Goal: Information Seeking & Learning: Learn about a topic

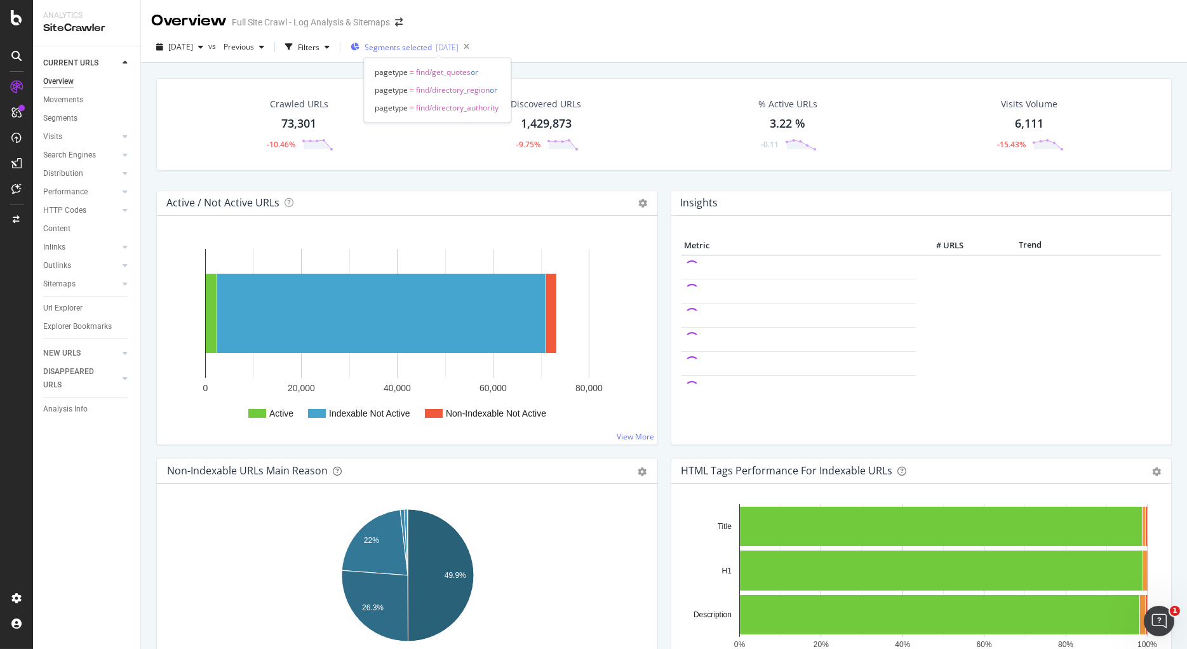
click at [432, 48] on span "Segments selected" at bounding box center [398, 47] width 67 height 11
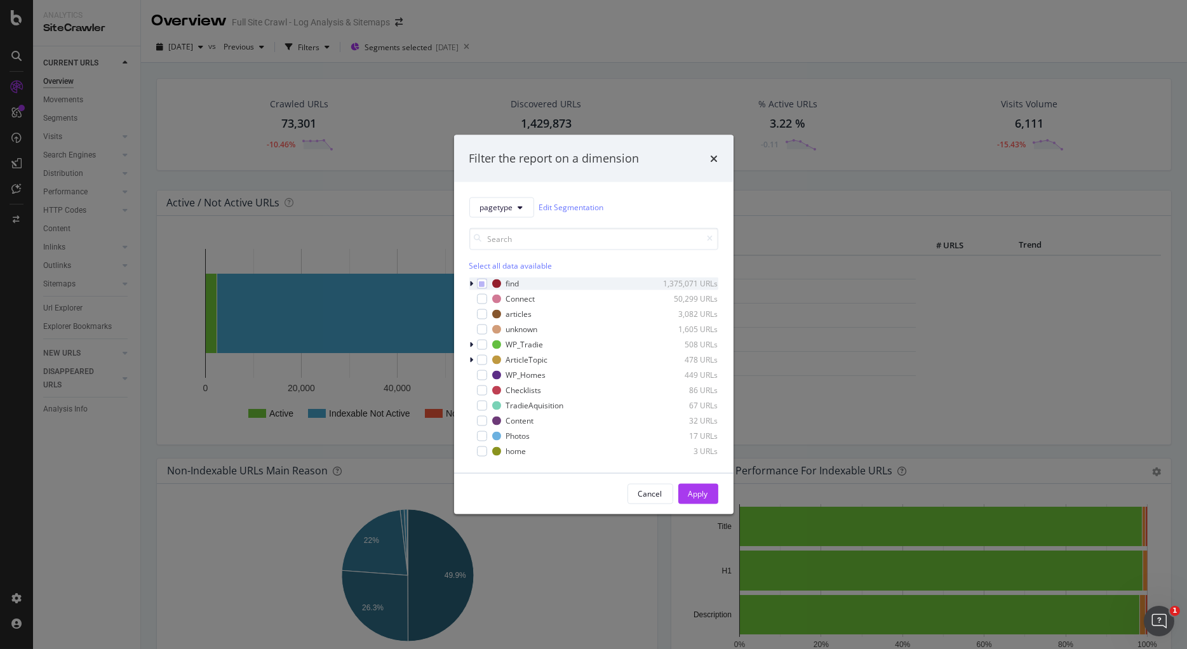
click at [472, 286] on icon "modal" at bounding box center [472, 283] width 4 height 8
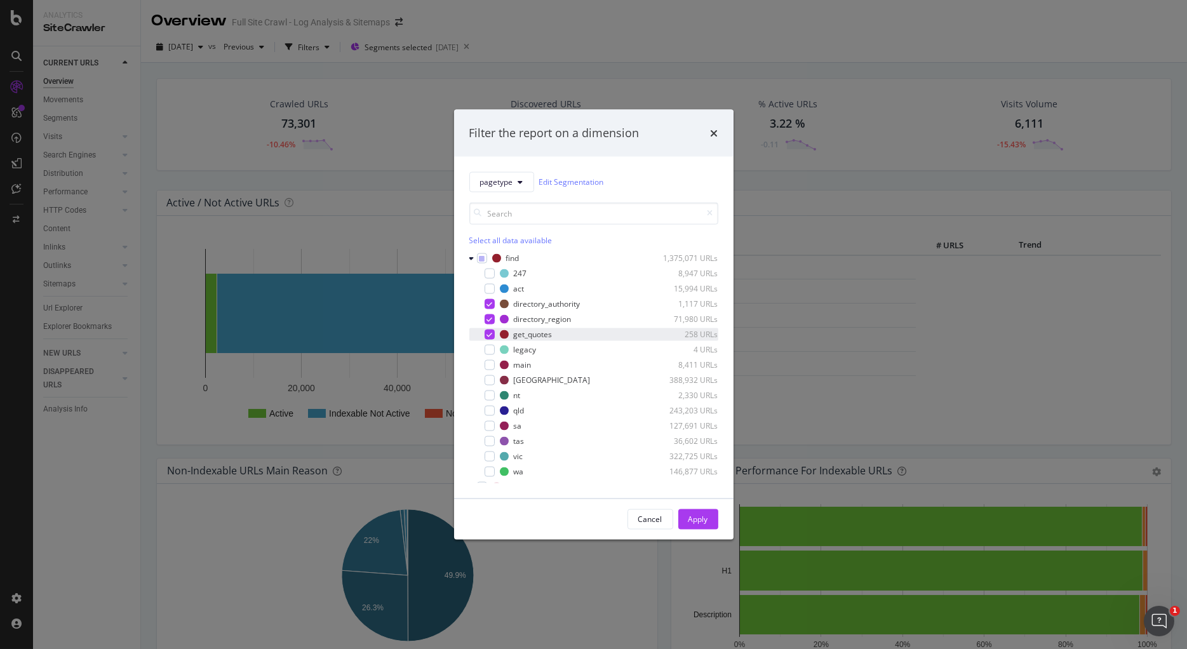
click at [490, 335] on icon "modal" at bounding box center [490, 334] width 6 height 6
click at [490, 316] on icon "modal" at bounding box center [490, 319] width 6 height 6
click at [700, 524] on div "Apply" at bounding box center [699, 519] width 20 height 11
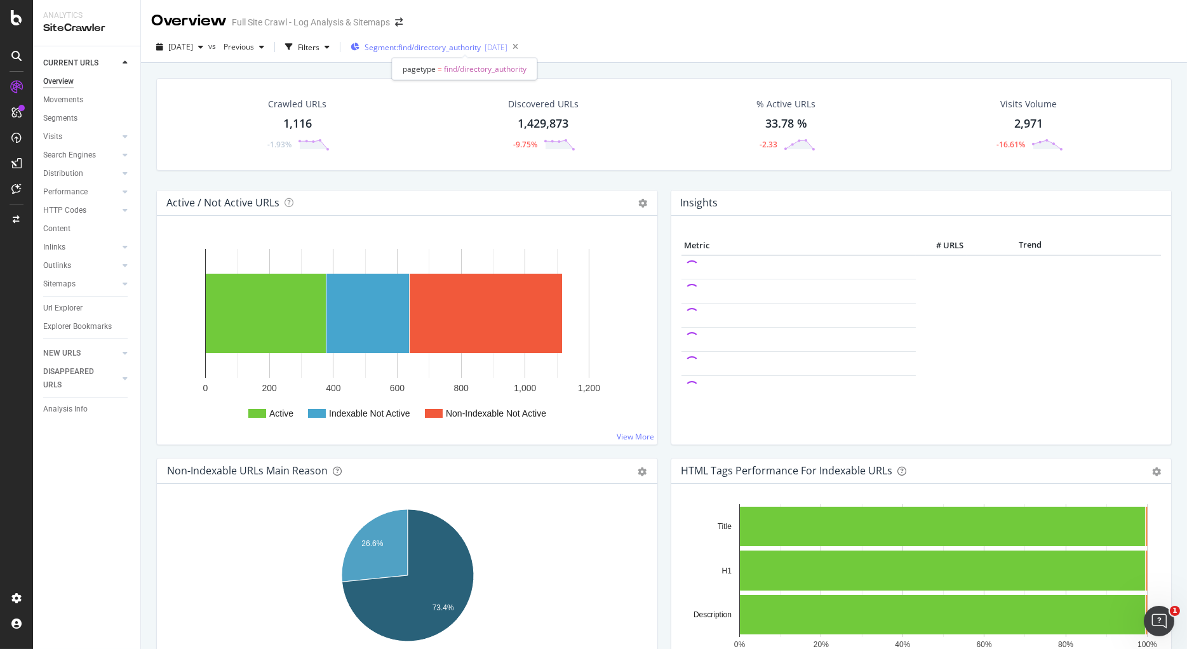
click at [452, 48] on span "Segment: find/directory_authority" at bounding box center [423, 47] width 116 height 11
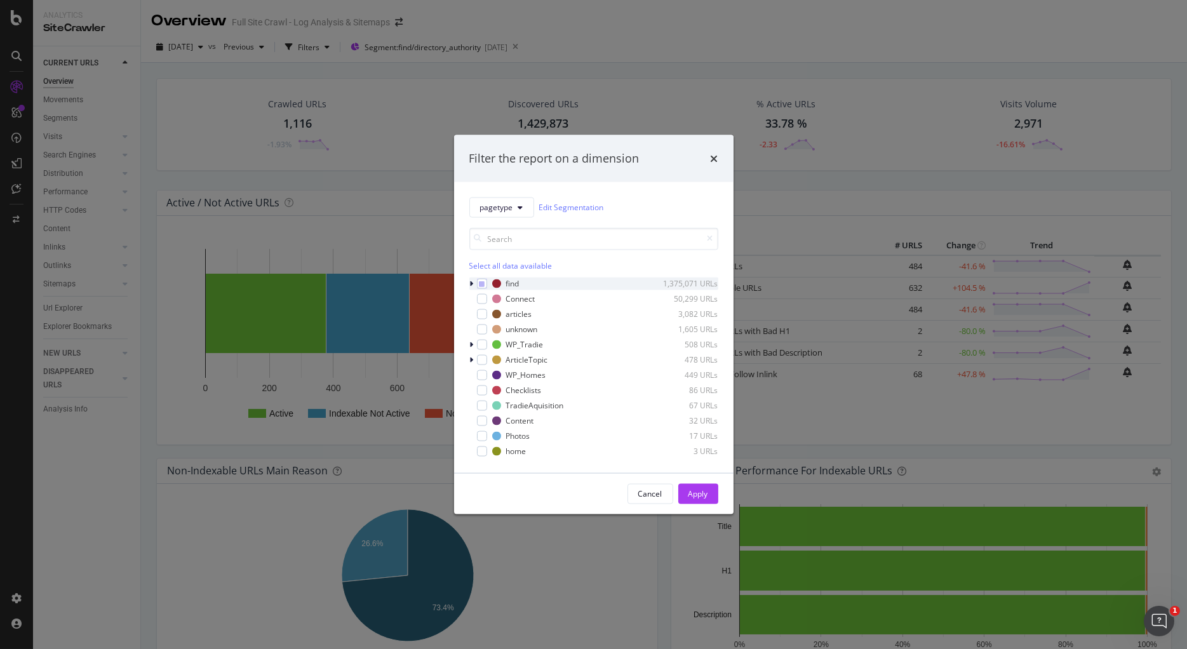
click at [473, 282] on icon "modal" at bounding box center [472, 283] width 4 height 8
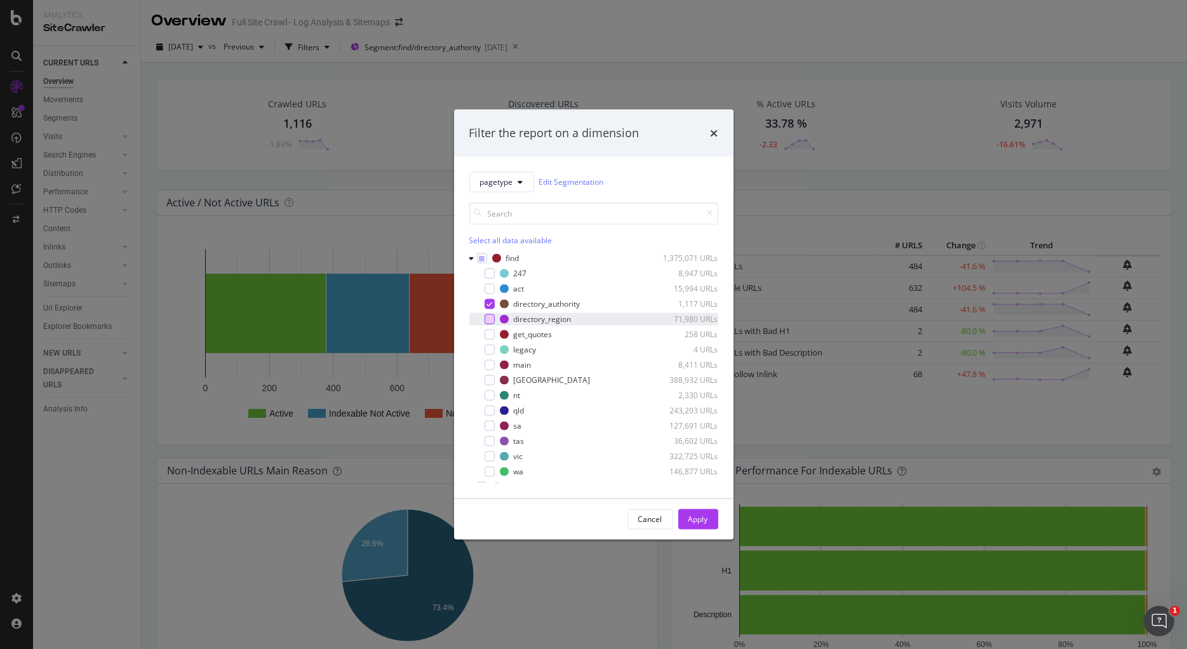
click at [493, 319] on div "modal" at bounding box center [490, 319] width 10 height 10
click at [492, 306] on icon "modal" at bounding box center [490, 303] width 6 height 6
click at [701, 523] on div "Apply" at bounding box center [699, 519] width 20 height 11
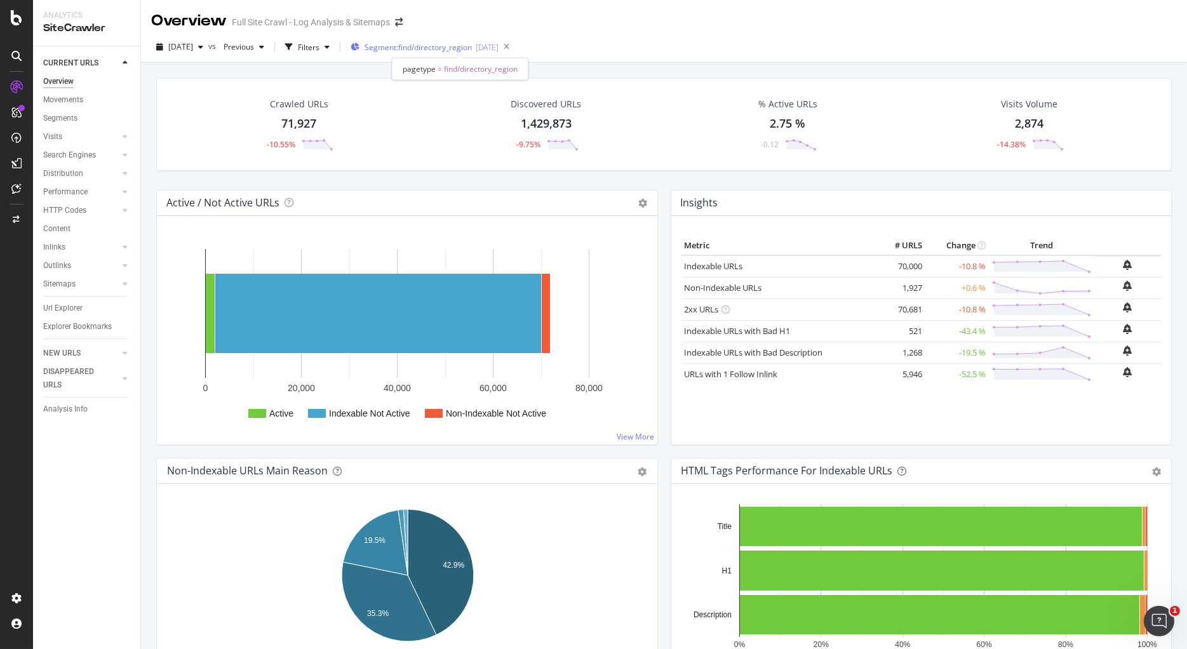
click at [419, 43] on span "Segment: find/directory_region" at bounding box center [418, 47] width 107 height 11
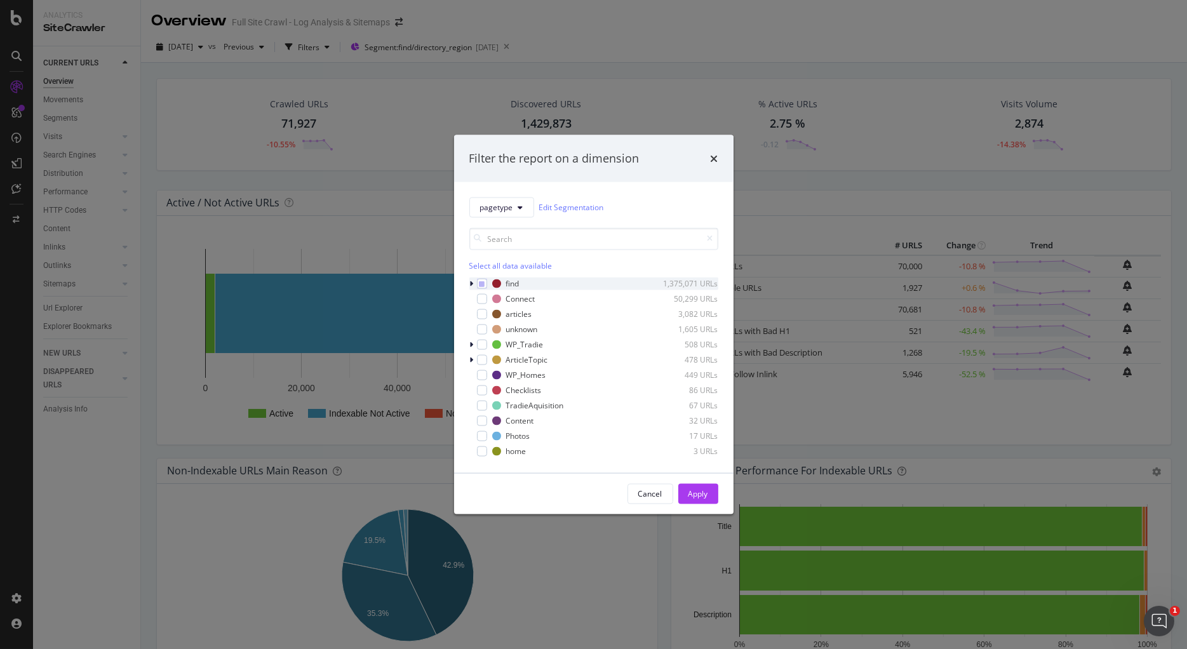
click at [474, 282] on div "modal" at bounding box center [473, 283] width 8 height 13
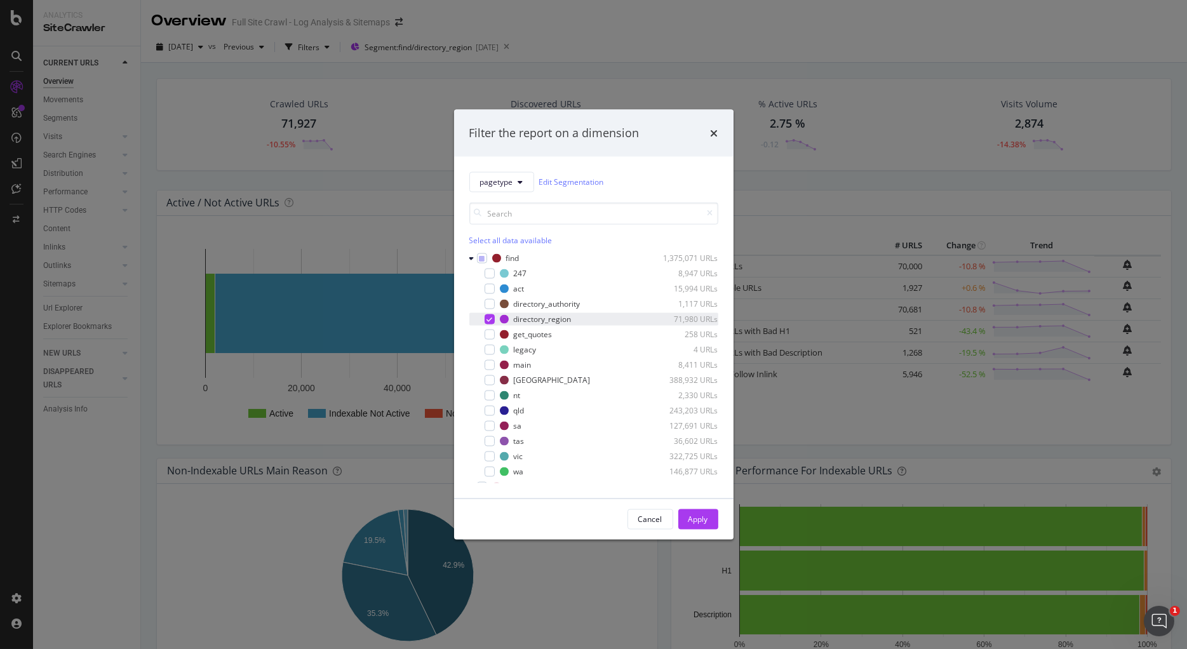
click at [490, 320] on icon "modal" at bounding box center [490, 319] width 6 height 6
click at [491, 335] on div "modal" at bounding box center [490, 334] width 10 height 10
click at [704, 518] on div "Apply" at bounding box center [699, 519] width 20 height 11
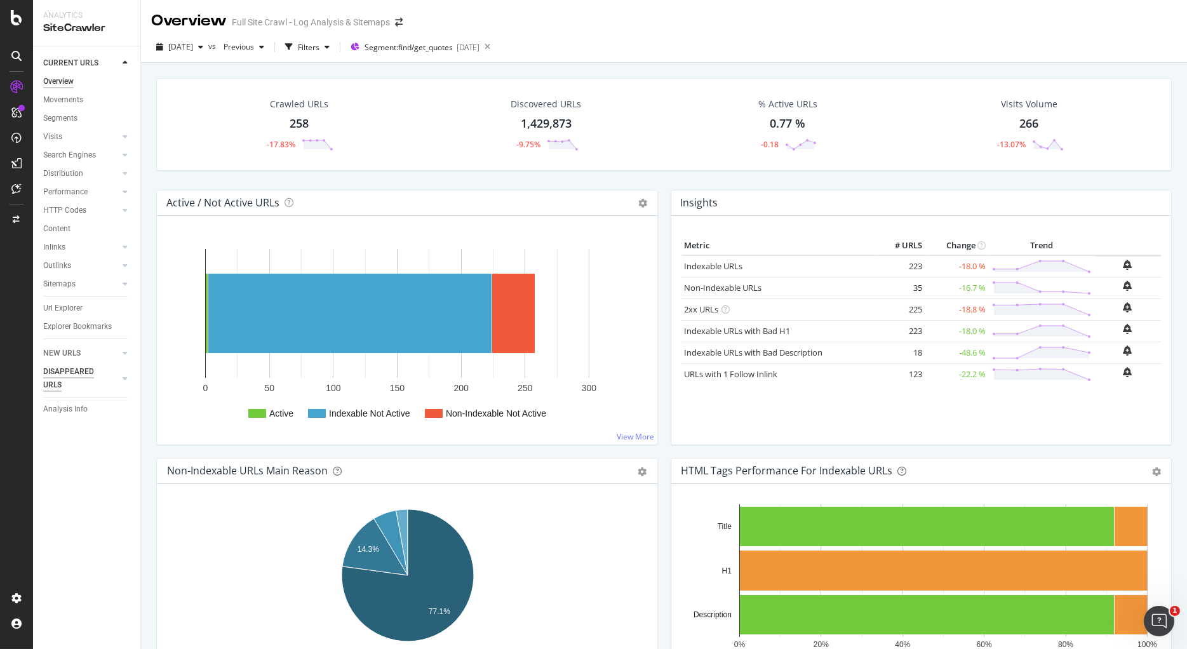
click at [65, 371] on div "DISAPPEARED URLS" at bounding box center [75, 378] width 64 height 27
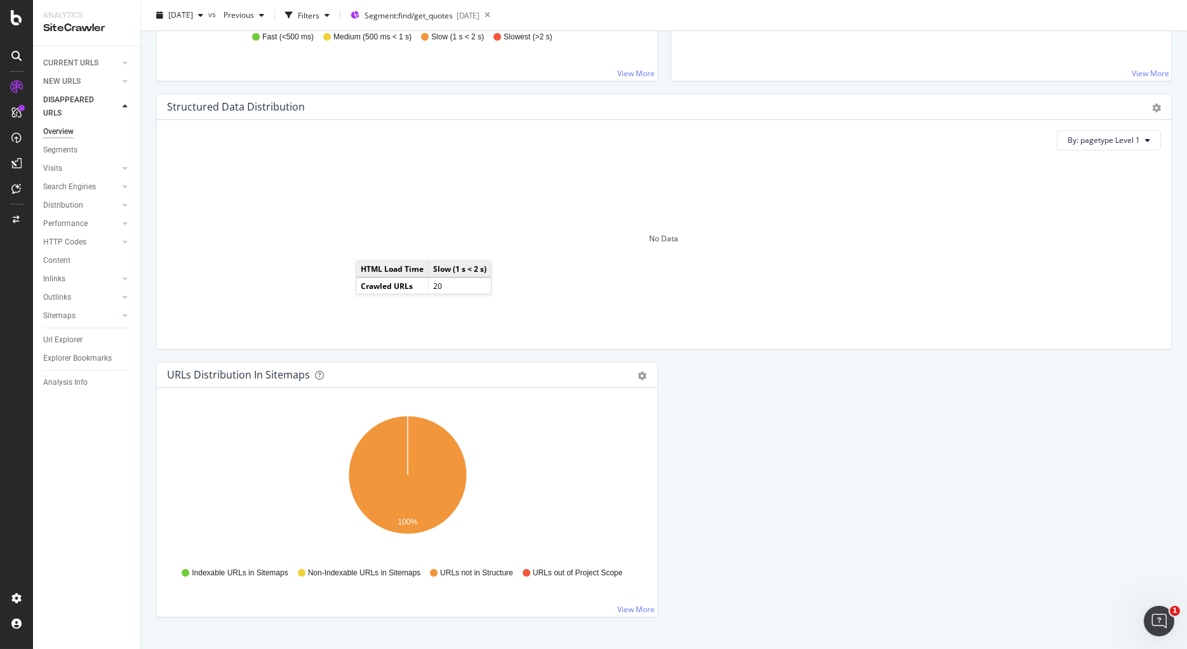
scroll to position [1170, 0]
click at [77, 100] on div "DISAPPEARED URLS" at bounding box center [75, 106] width 64 height 27
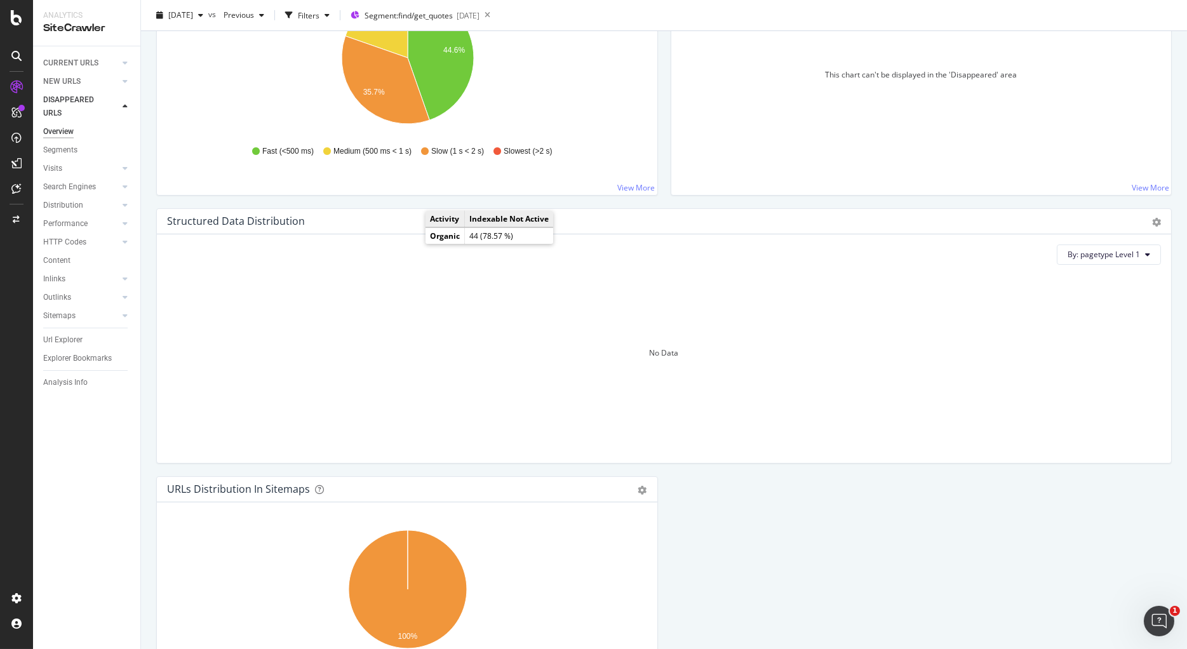
scroll to position [1192, 0]
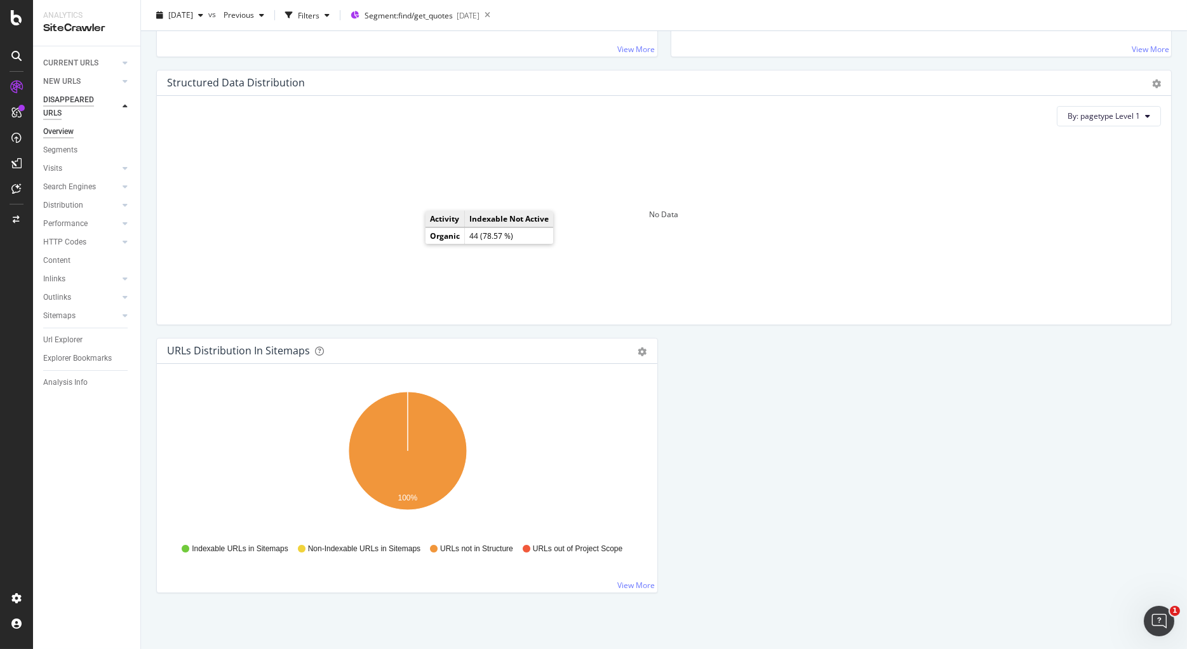
click at [67, 98] on div "DISAPPEARED URLS" at bounding box center [75, 106] width 64 height 27
click at [64, 135] on div "Overview" at bounding box center [58, 131] width 30 height 13
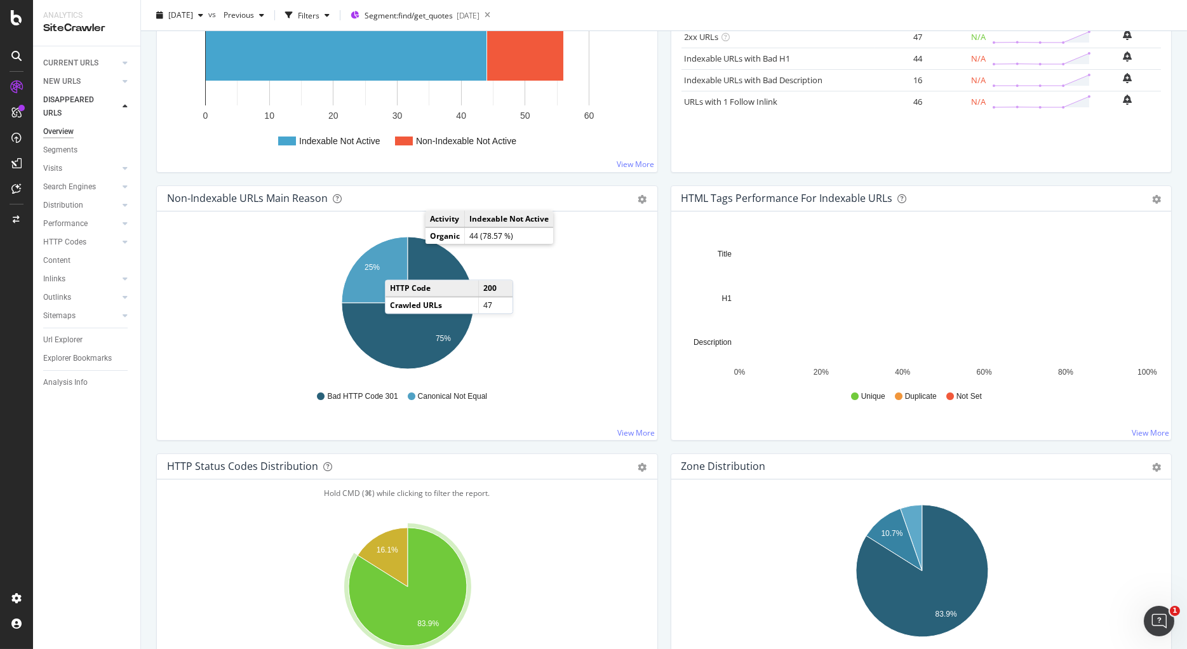
scroll to position [0, 0]
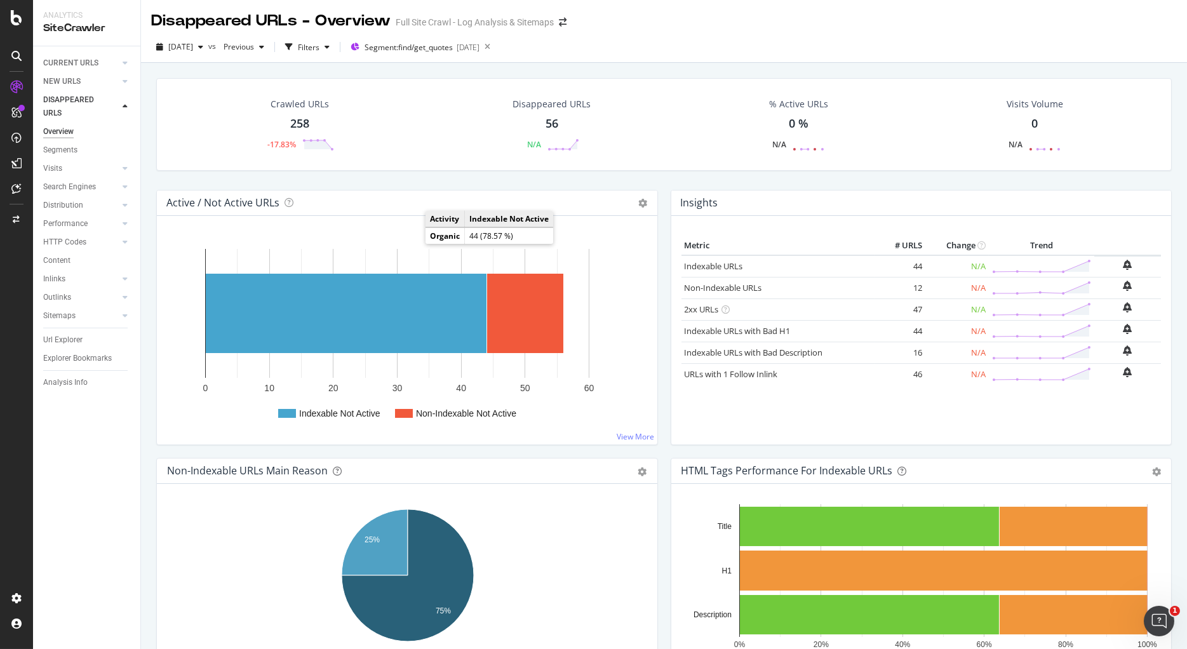
click at [385, 130] on div "Crawled URLs 258 -17.83%" at bounding box center [300, 124] width 248 height 66
click at [302, 124] on div "258" at bounding box center [299, 124] width 19 height 17
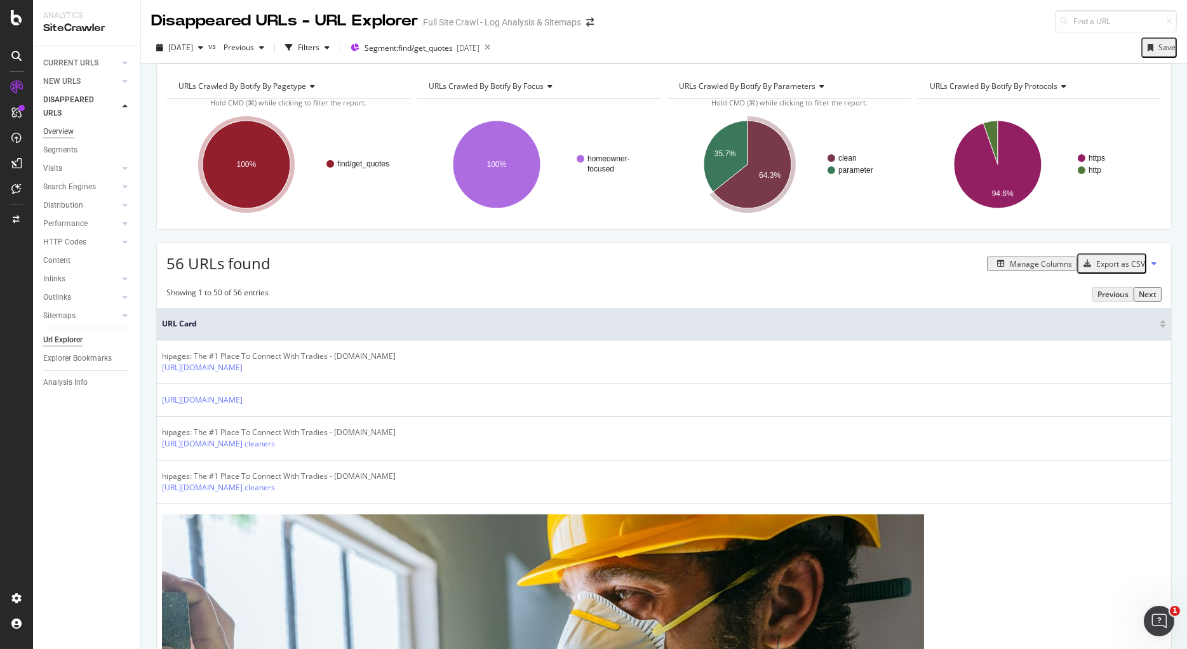
click at [62, 131] on div "Overview" at bounding box center [58, 131] width 30 height 13
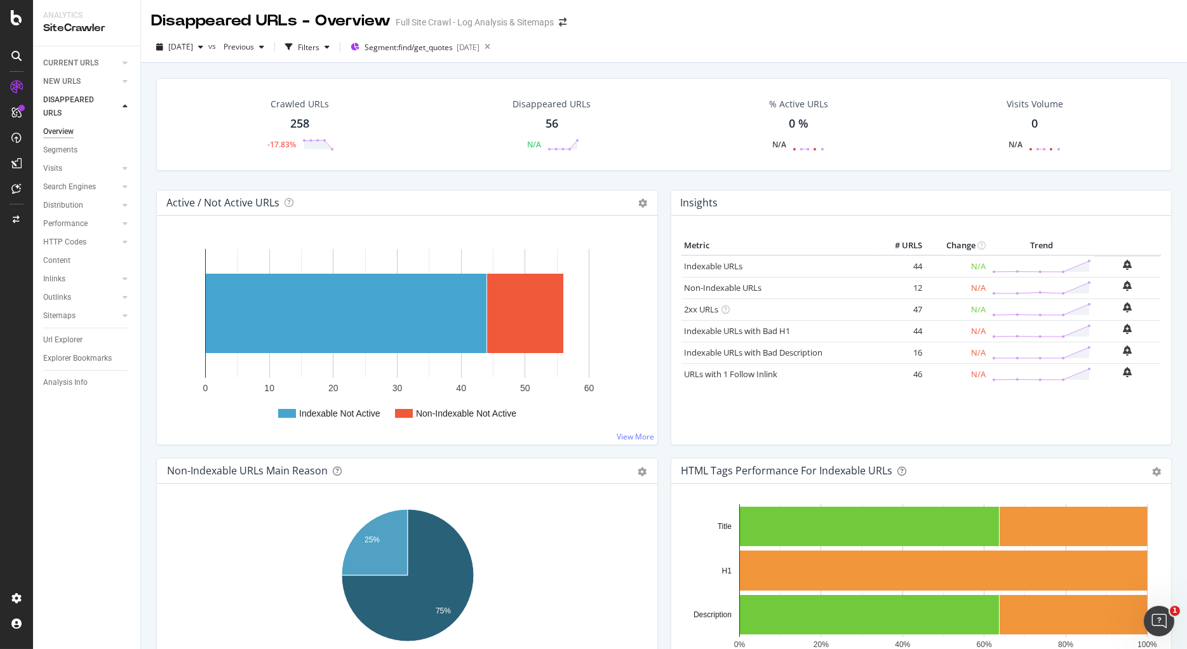
click at [563, 106] on div "Disappeared URLs" at bounding box center [552, 104] width 78 height 13
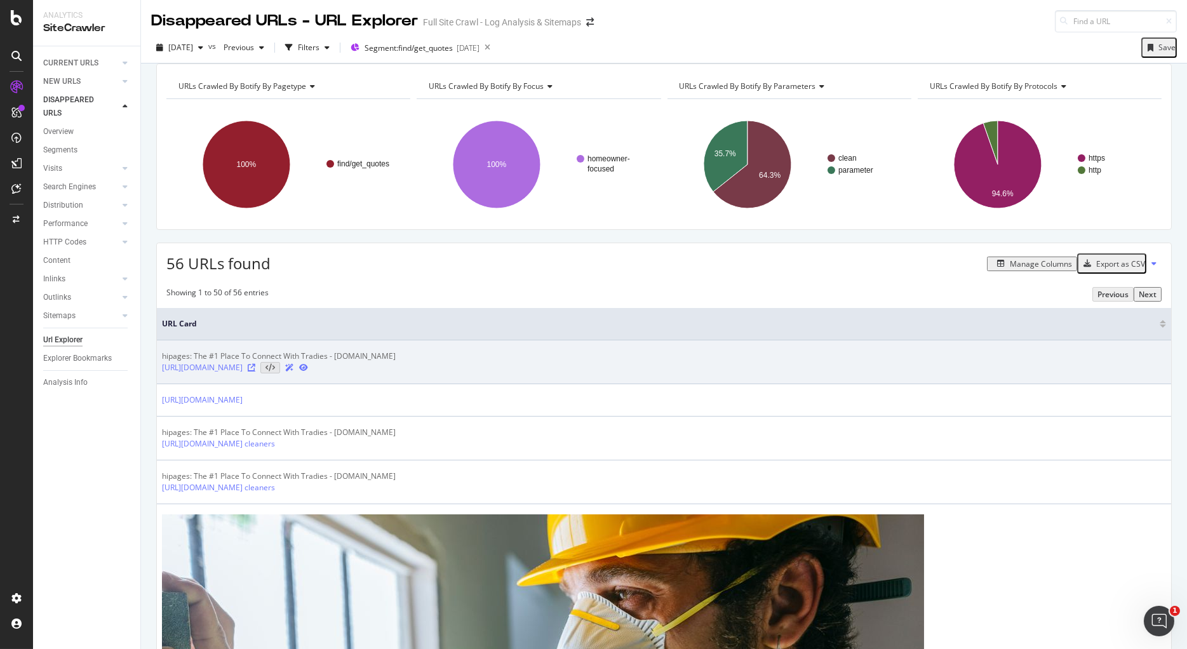
click at [255, 372] on icon at bounding box center [252, 368] width 8 height 8
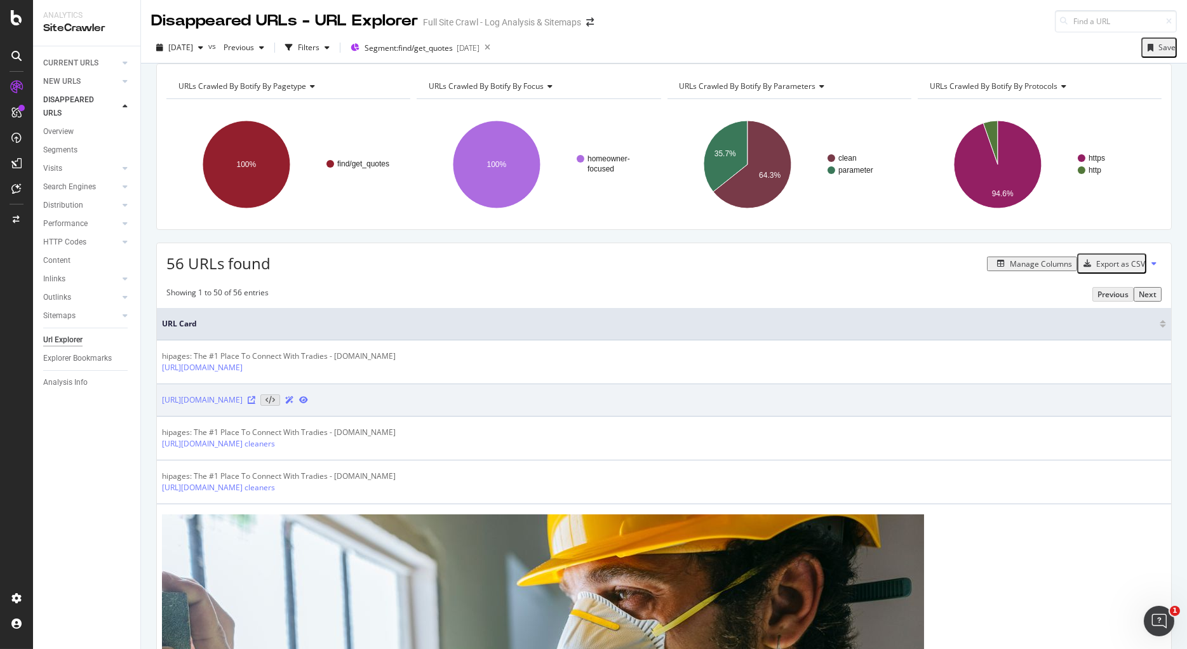
click at [255, 404] on icon at bounding box center [252, 400] width 8 height 8
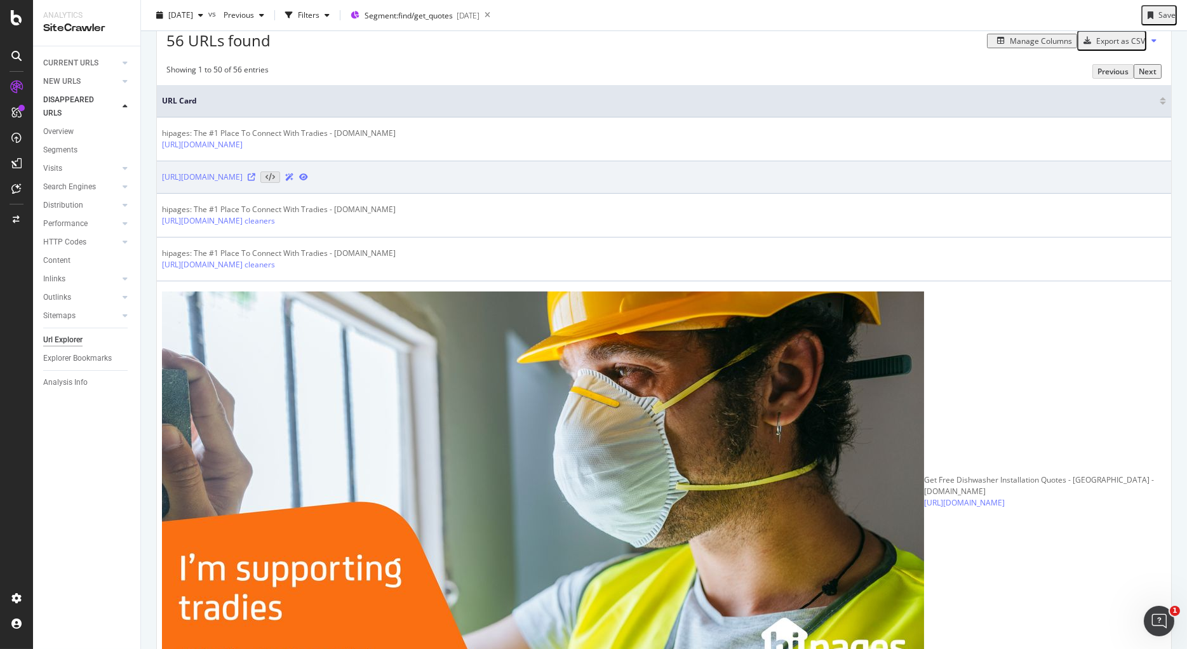
scroll to position [232, 0]
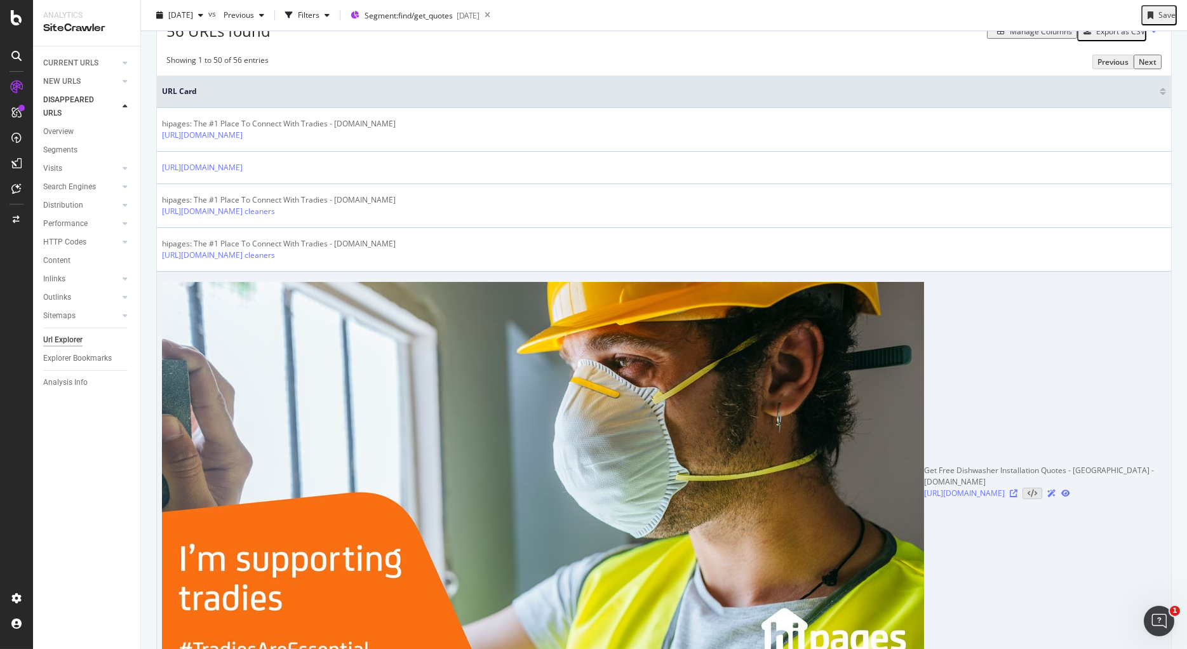
click at [1010, 490] on icon at bounding box center [1014, 494] width 8 height 8
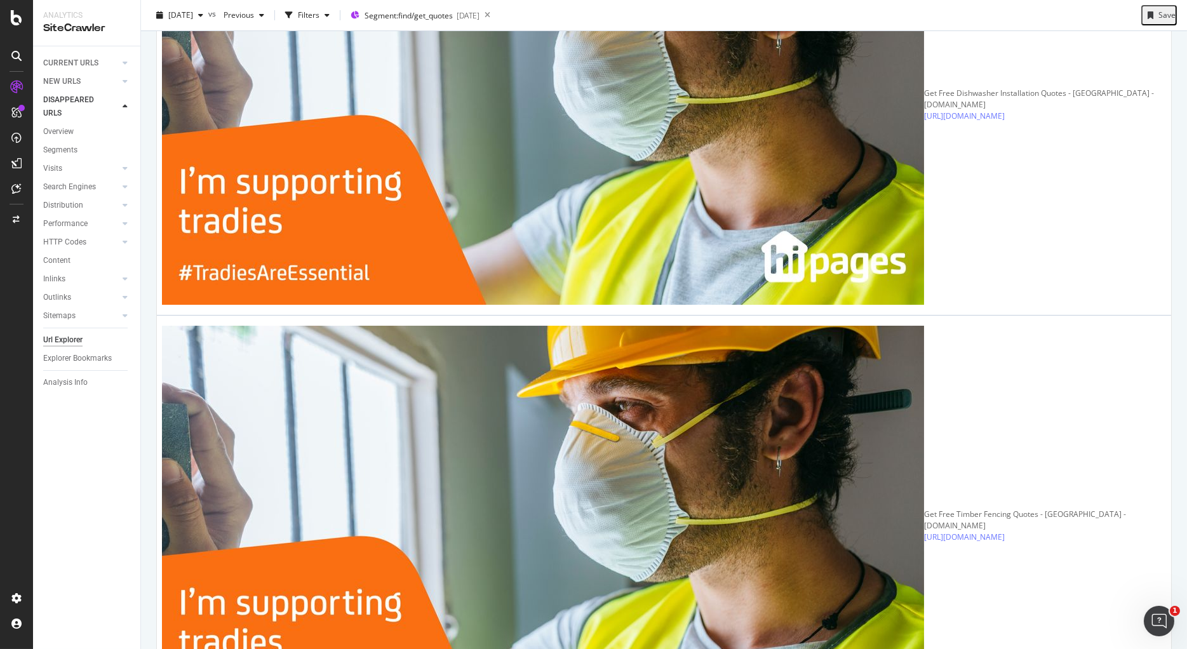
scroll to position [621, 0]
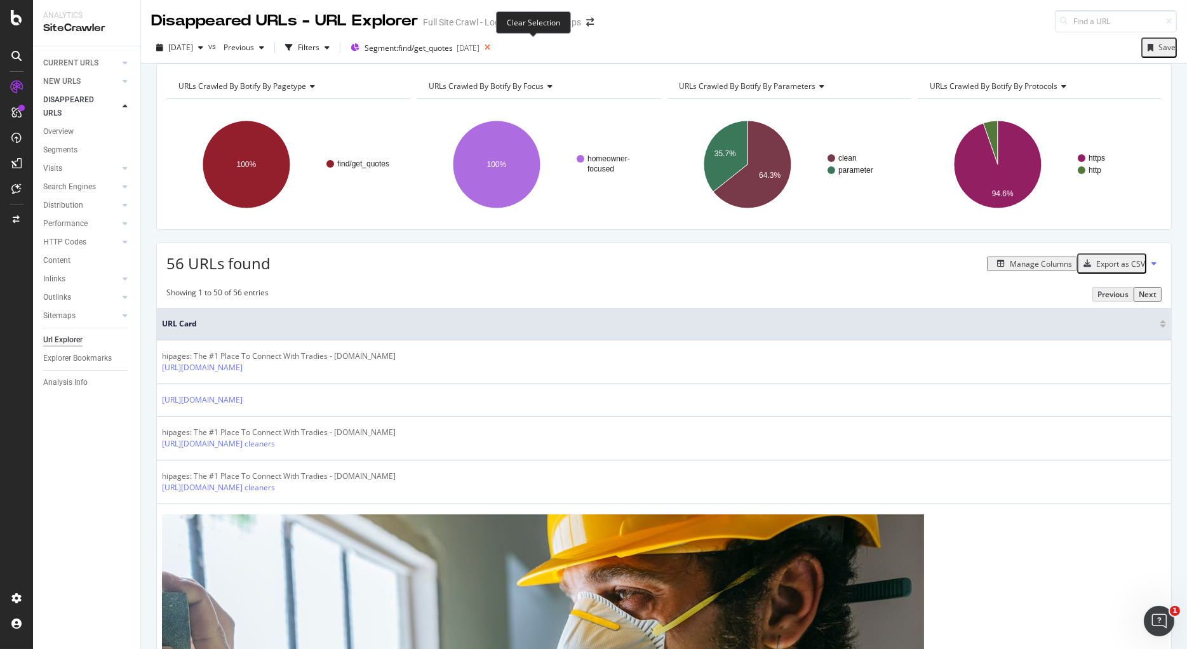
click at [495, 48] on icon at bounding box center [488, 48] width 16 height 18
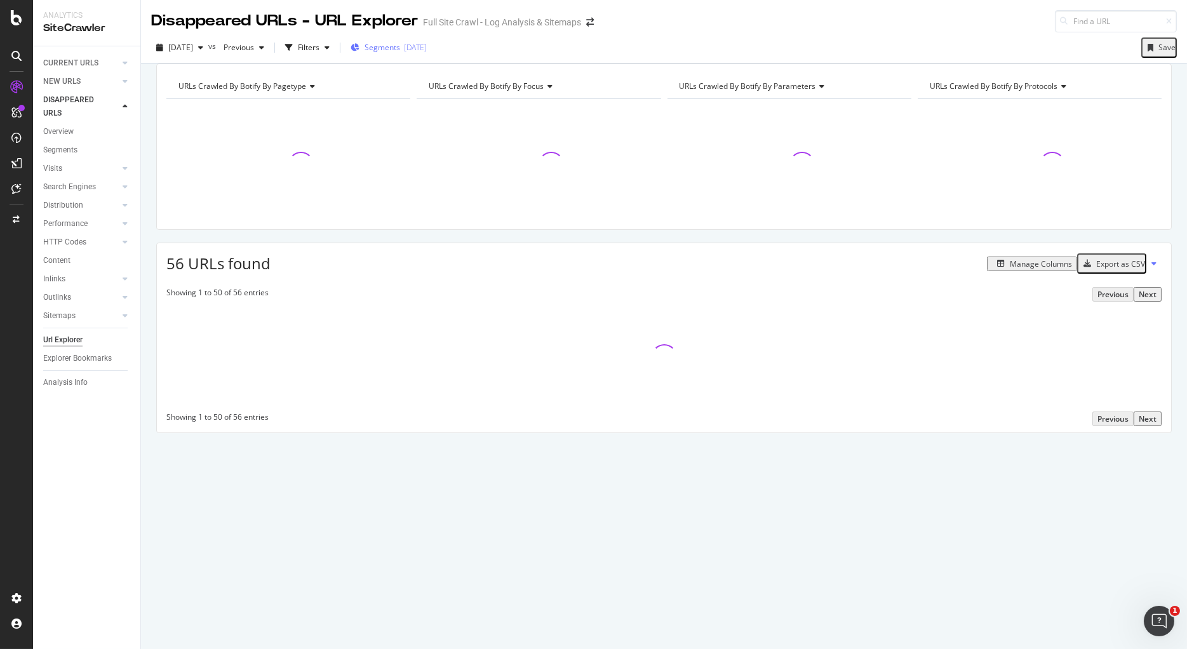
click at [400, 48] on span "Segments" at bounding box center [383, 47] width 36 height 11
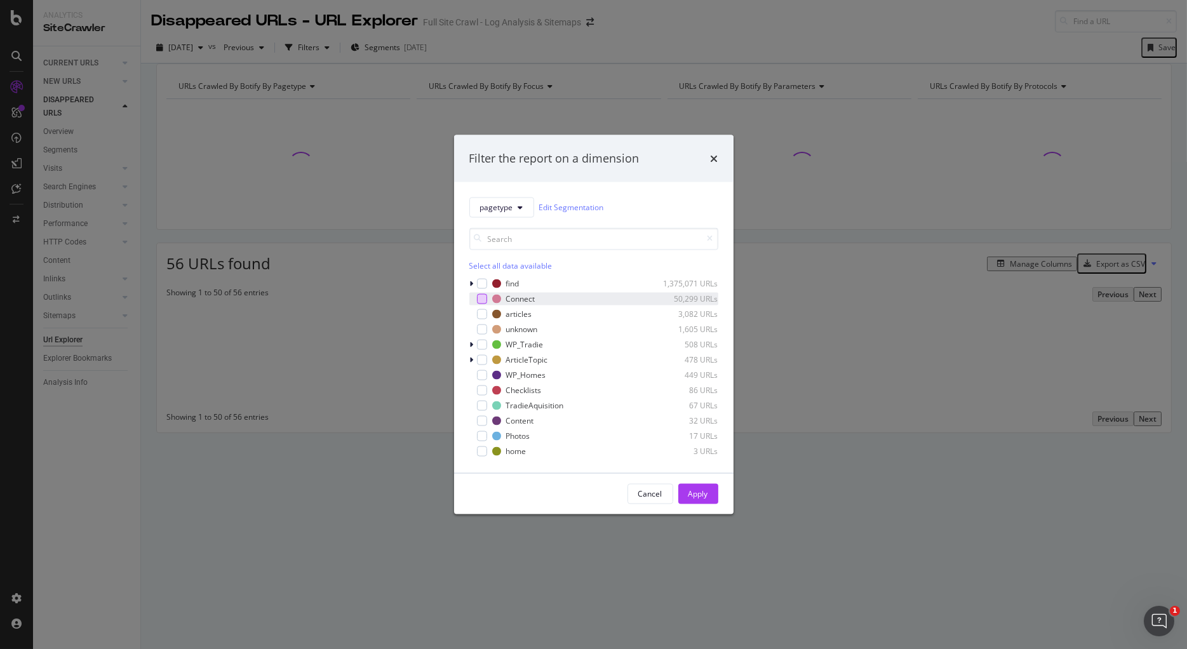
click at [486, 299] on div "modal" at bounding box center [482, 298] width 10 height 10
click at [692, 493] on div "Apply" at bounding box center [699, 493] width 20 height 11
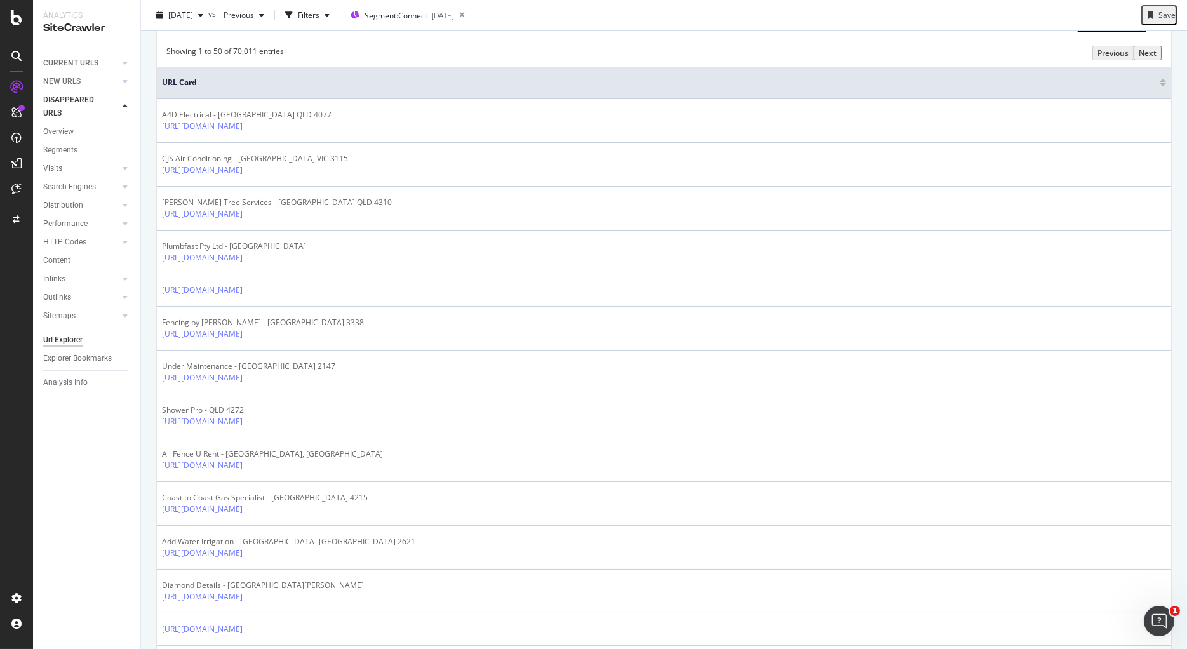
scroll to position [248, 0]
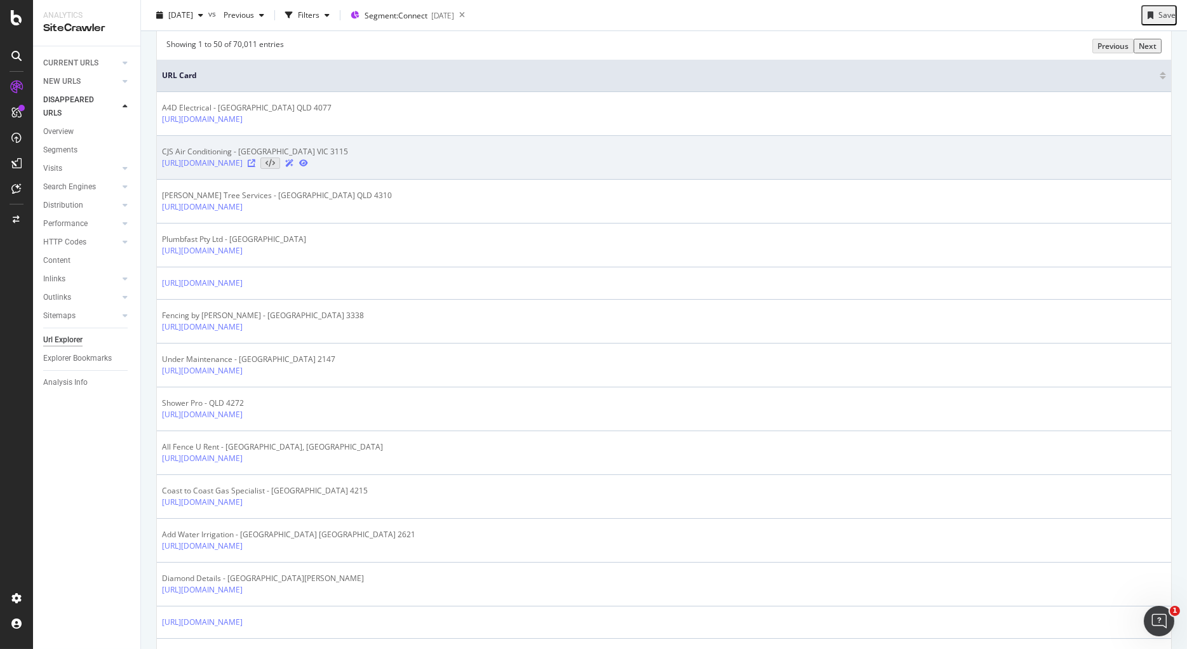
click at [255, 167] on icon at bounding box center [252, 163] width 8 height 8
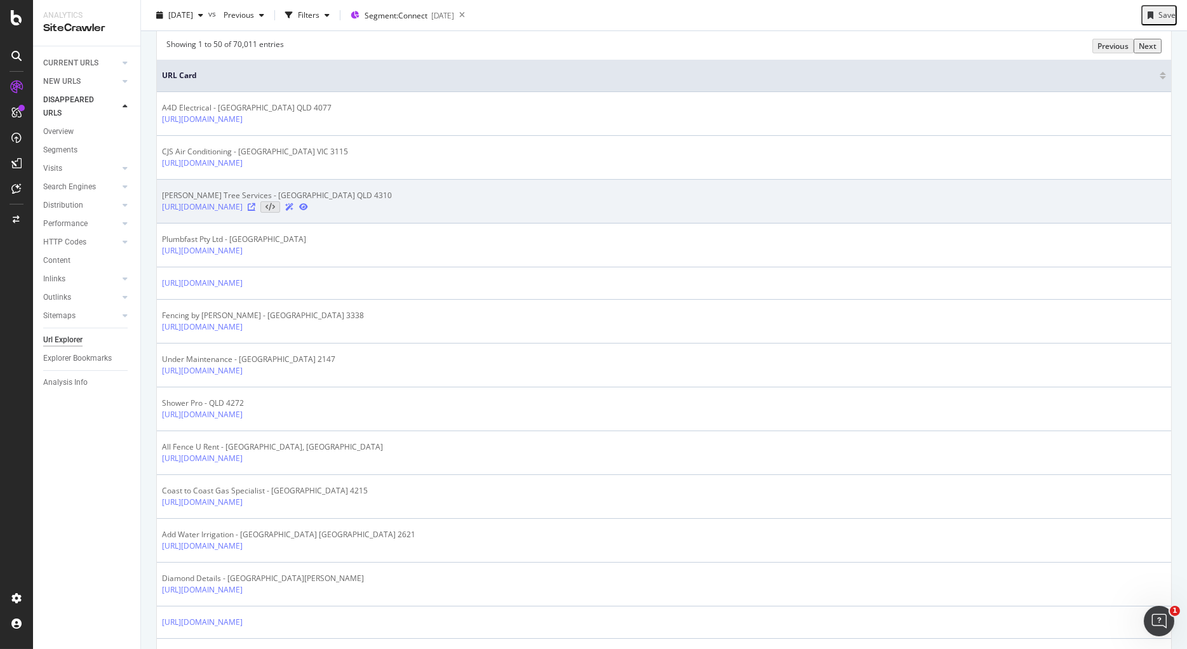
click at [255, 211] on icon at bounding box center [252, 207] width 8 height 8
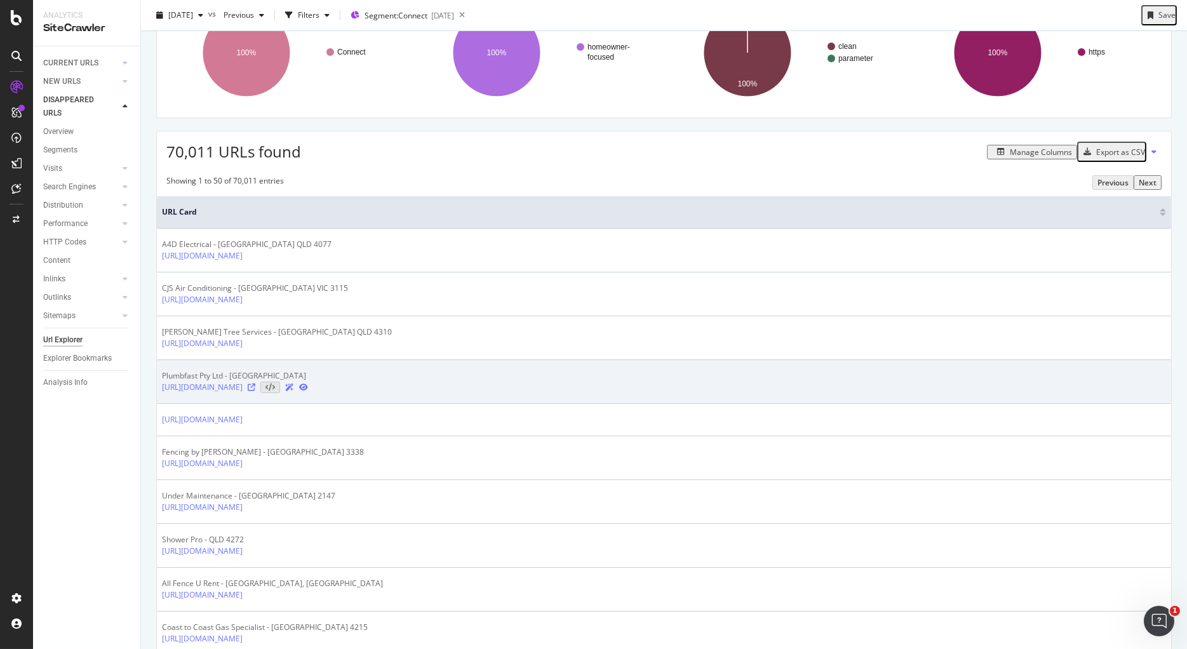
scroll to position [0, 0]
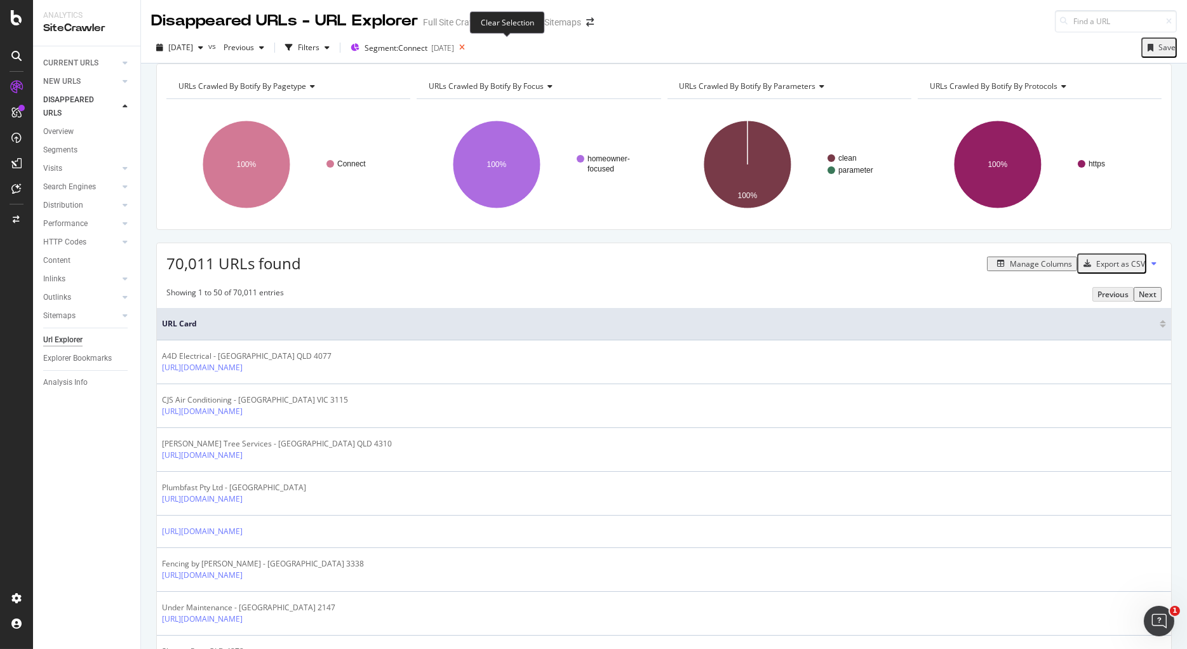
click at [470, 47] on icon at bounding box center [462, 48] width 16 height 18
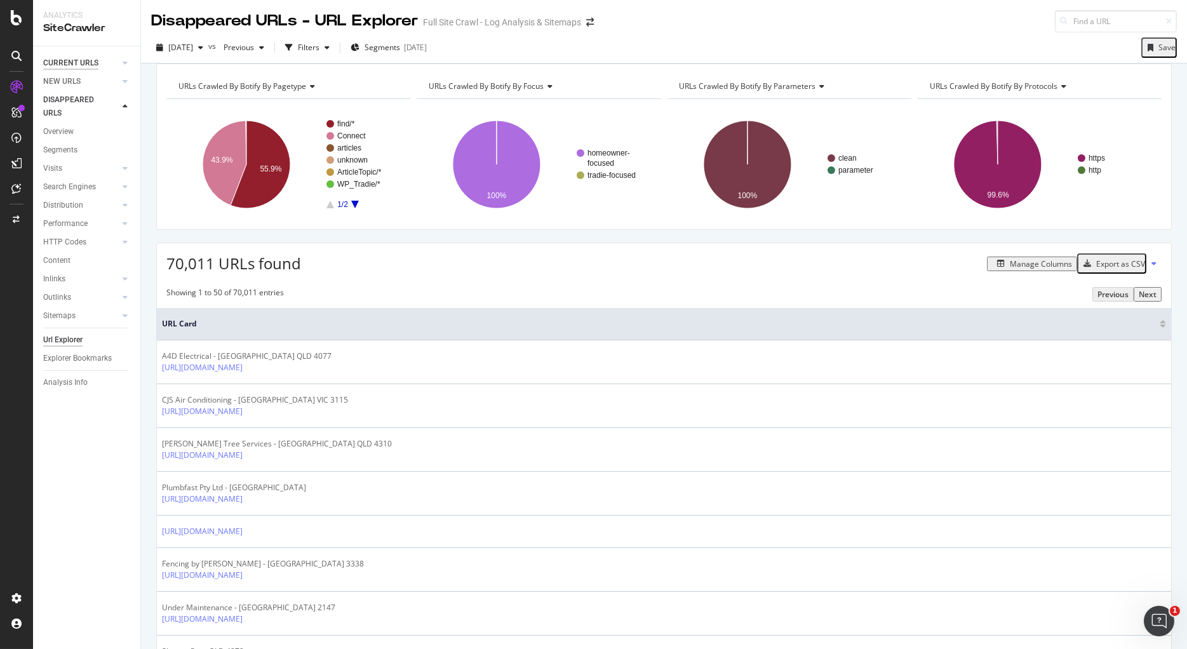
click at [65, 61] on div "CURRENT URLS" at bounding box center [70, 63] width 55 height 13
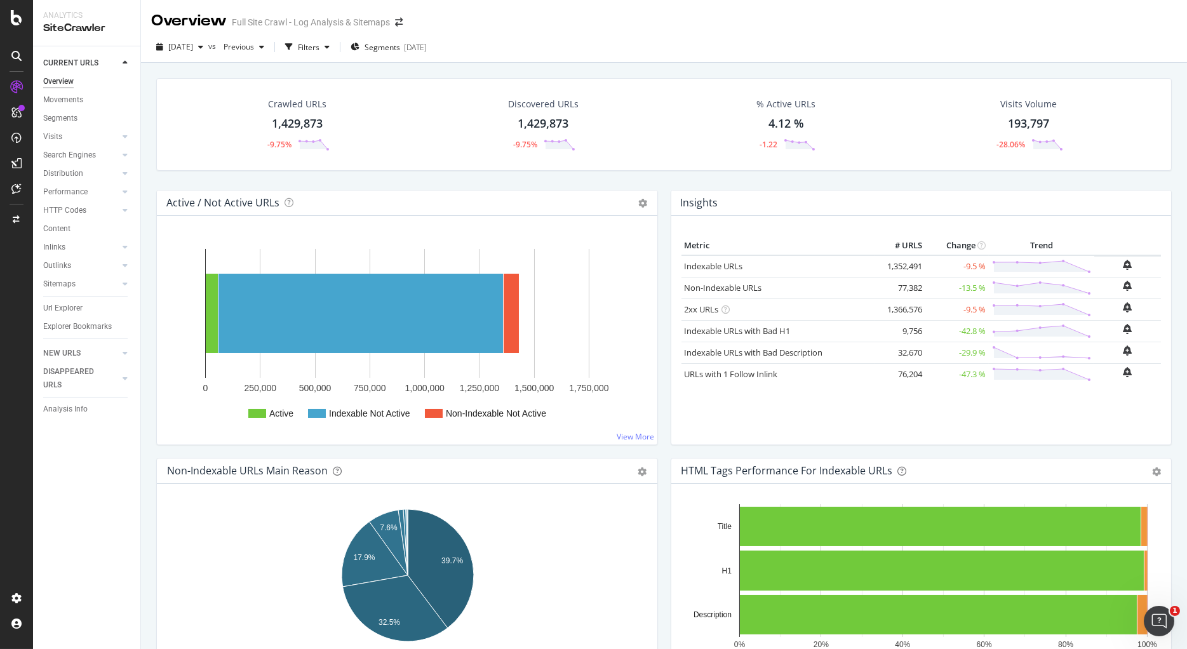
click at [758, 32] on div "[DATE] vs Previous Filters Segments [DATE]" at bounding box center [664, 47] width 1046 height 31
click at [400, 45] on span "Segments" at bounding box center [383, 47] width 36 height 11
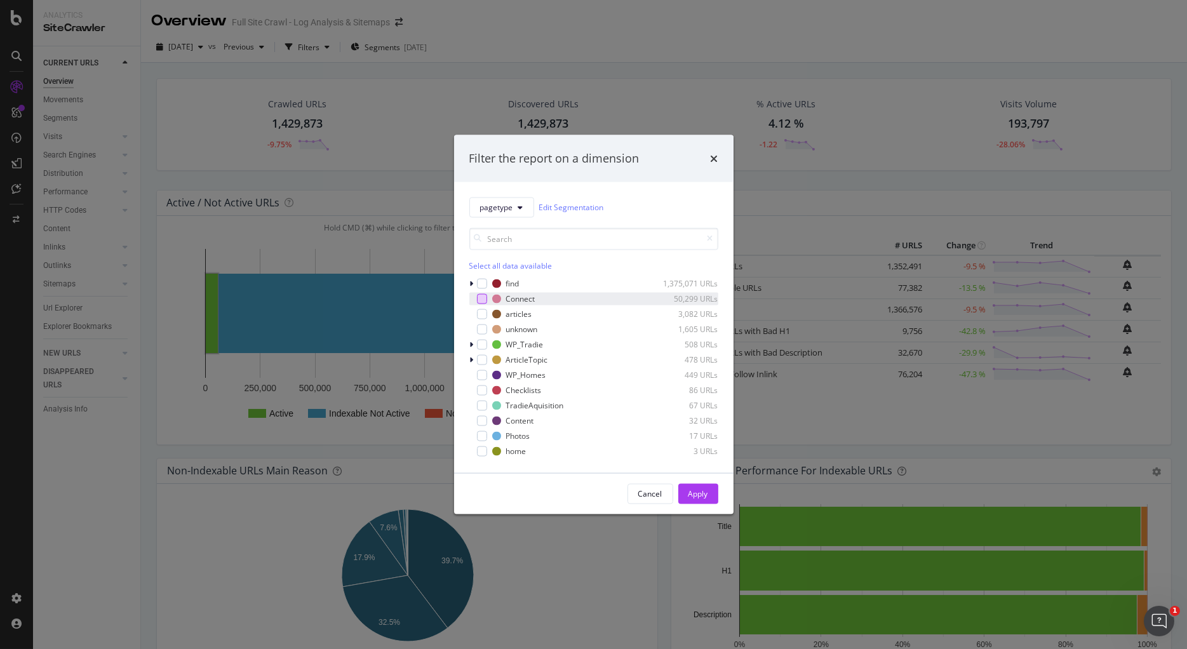
click at [484, 303] on div "modal" at bounding box center [482, 298] width 10 height 10
click at [704, 494] on div "Apply" at bounding box center [699, 493] width 20 height 11
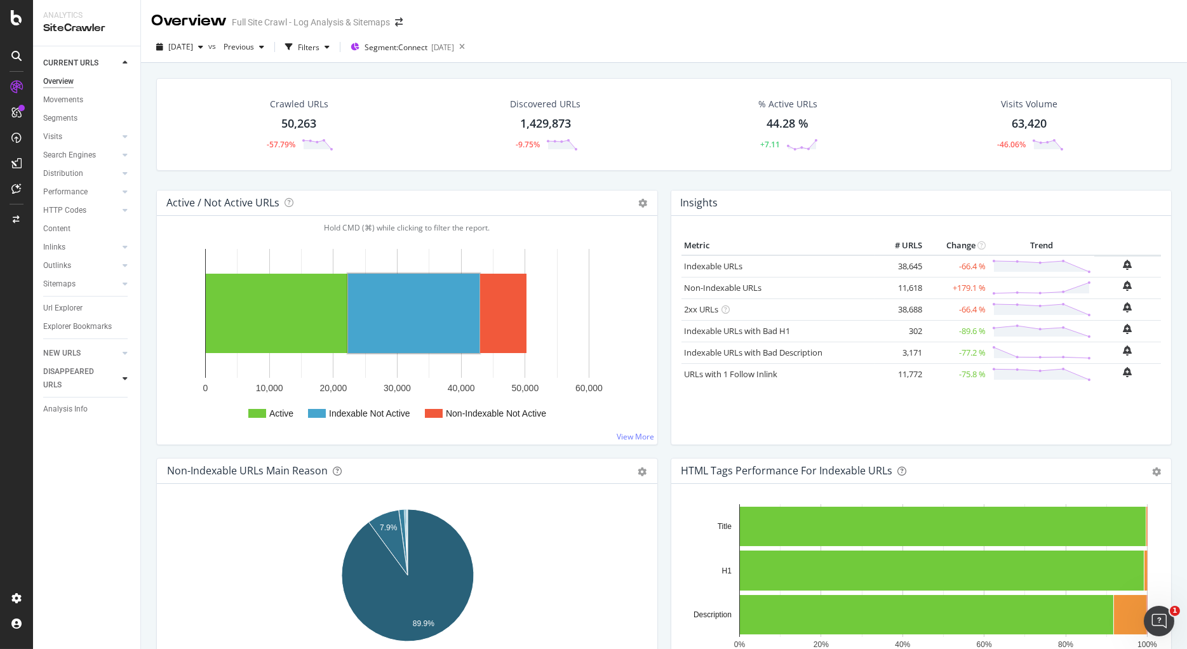
click at [124, 377] on icon at bounding box center [125, 379] width 5 height 8
click at [55, 134] on div "Overview" at bounding box center [58, 131] width 30 height 13
